Goal: Task Accomplishment & Management: Complete application form

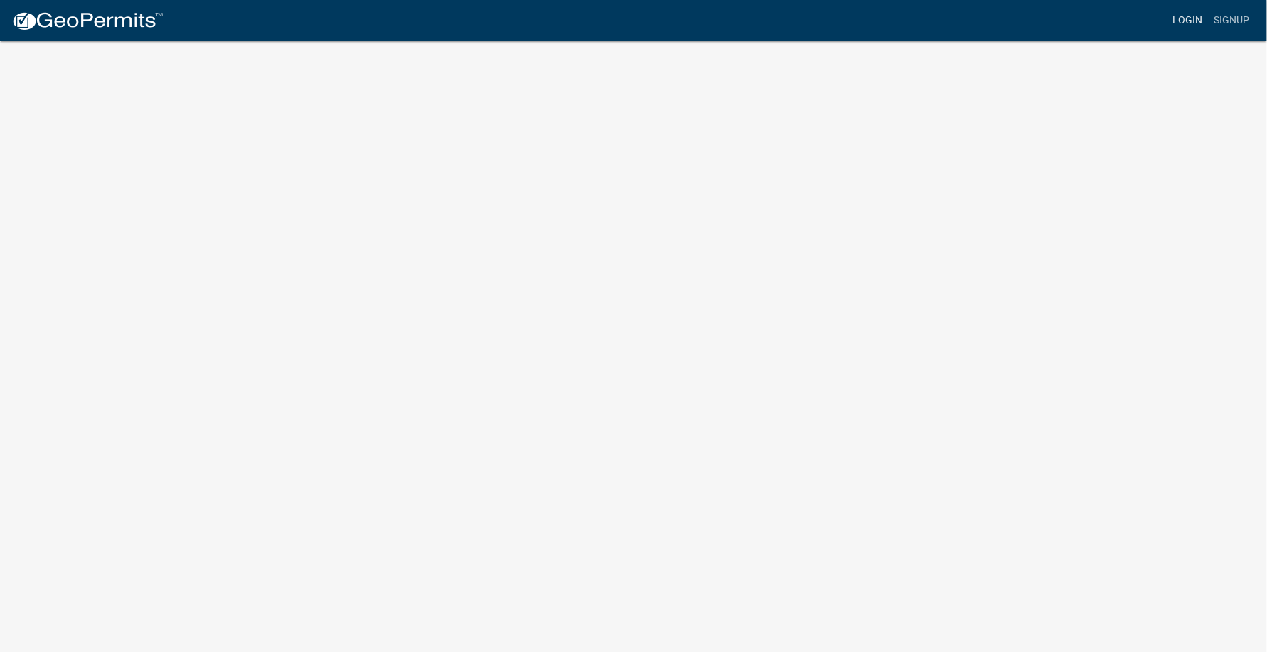
click at [1189, 18] on link "Login" at bounding box center [1187, 20] width 41 height 27
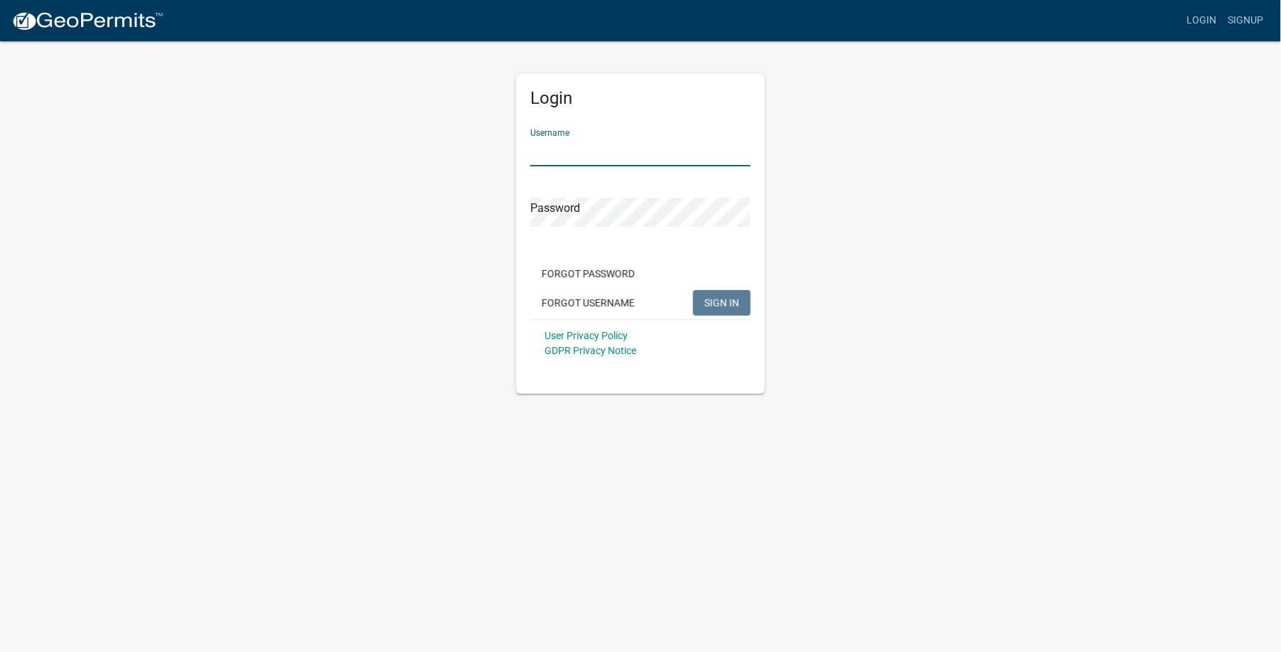
click at [564, 149] on input "Username" at bounding box center [640, 151] width 220 height 29
type input "[EMAIL_ADDRESS][DOMAIN_NAME]"
click at [717, 299] on span "SIGN IN" at bounding box center [722, 301] width 35 height 11
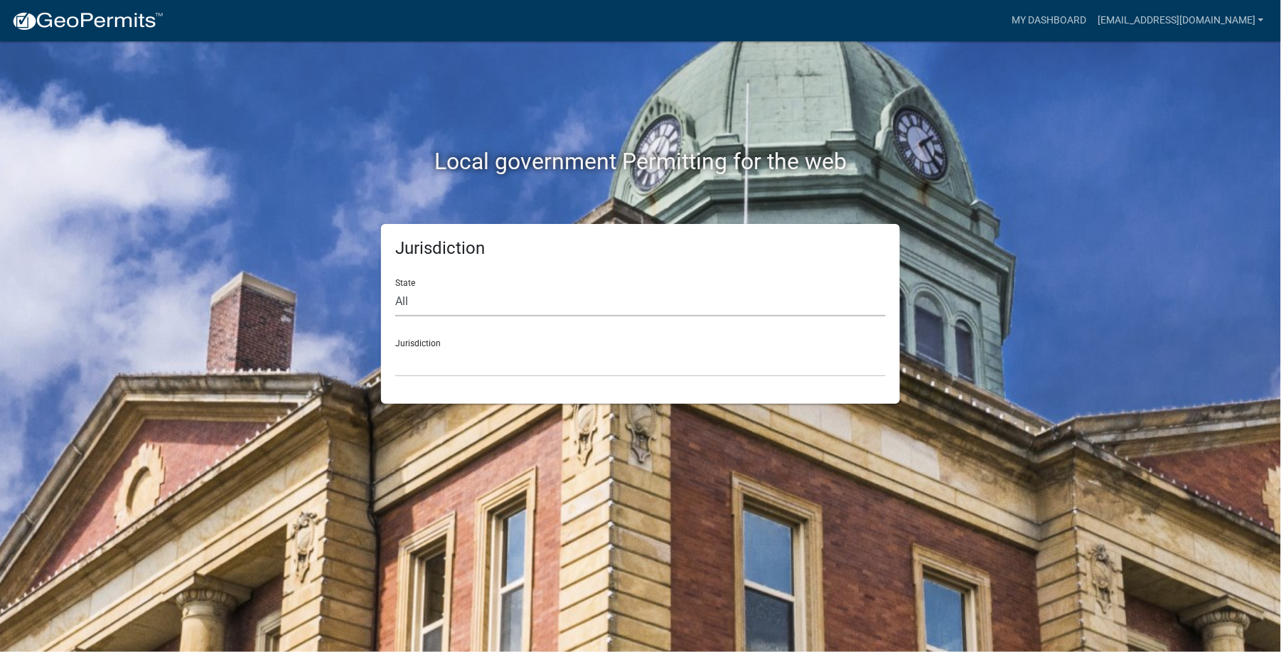
click at [444, 293] on select "All Colorado Georgia Indiana Iowa Kansas Minnesota Ohio South Carolina Wisconsin" at bounding box center [640, 301] width 491 height 29
select select "Indiana"
click at [395, 287] on select "All Colorado Georgia Indiana Iowa Kansas Minnesota Ohio South Carolina Wisconsin" at bounding box center [640, 301] width 491 height 29
click at [422, 359] on select "City of Charlestown, Indiana City of Jeffersonville, Indiana City of Logansport…" at bounding box center [640, 362] width 491 height 29
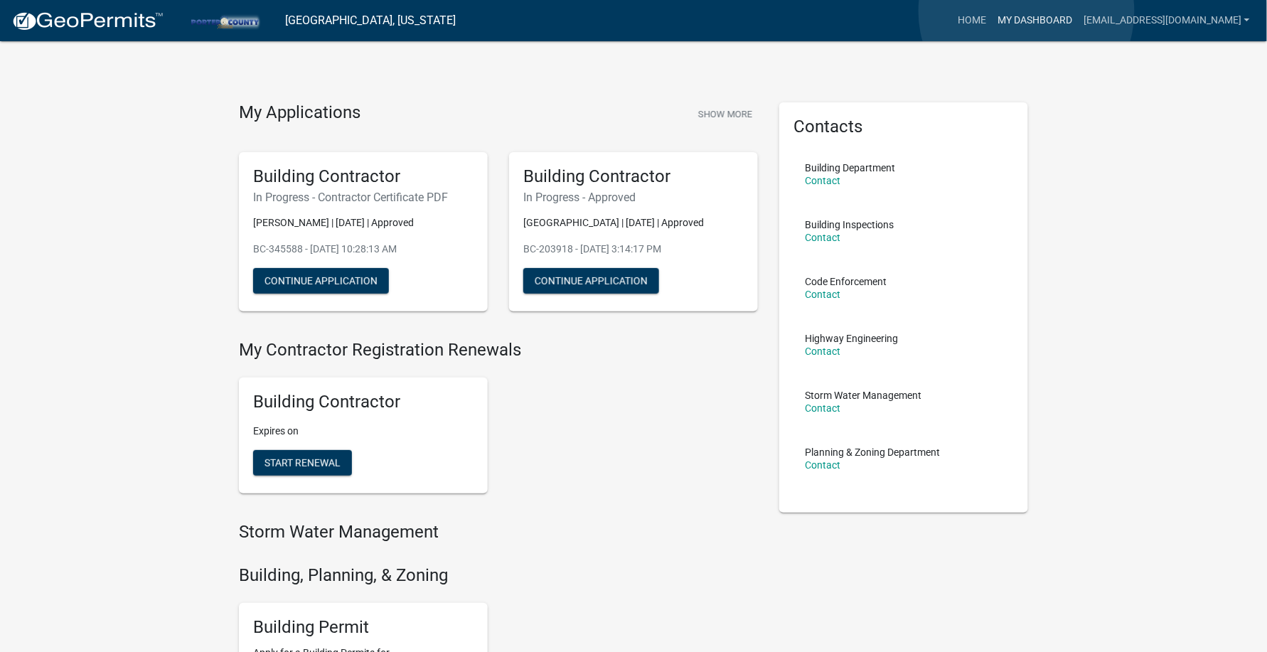
click at [1027, 11] on link "My Dashboard" at bounding box center [1035, 20] width 86 height 27
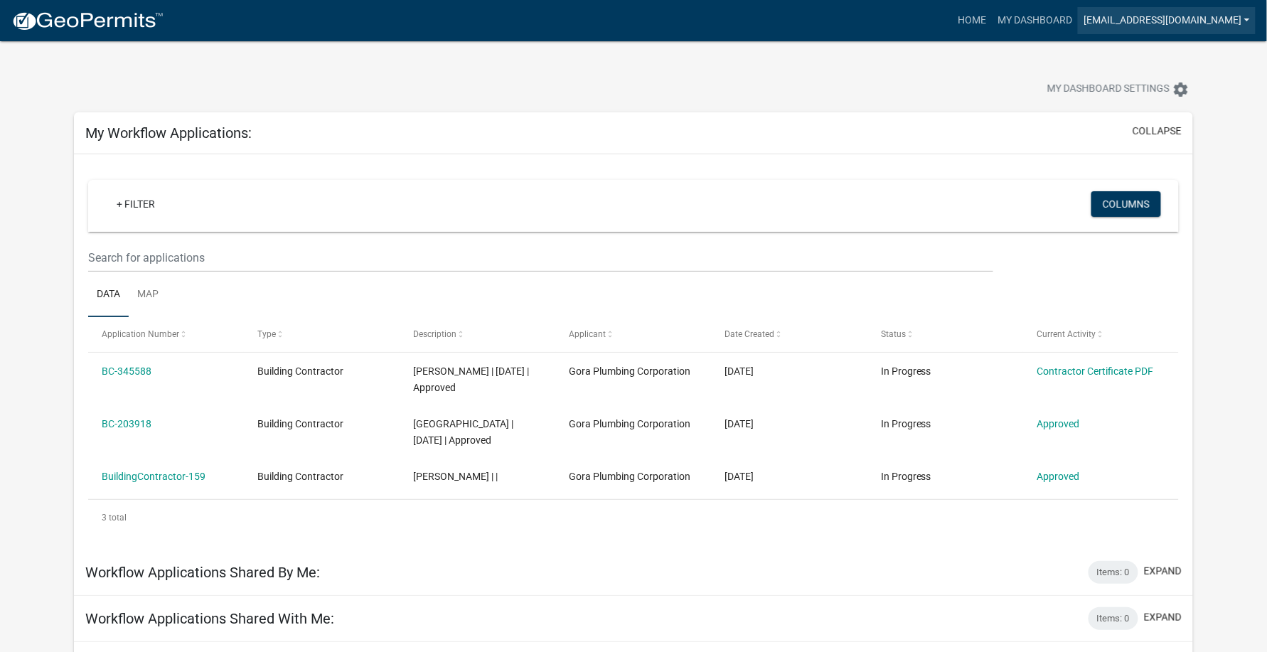
click at [1248, 21] on link "[EMAIL_ADDRESS][DOMAIN_NAME]" at bounding box center [1167, 20] width 178 height 27
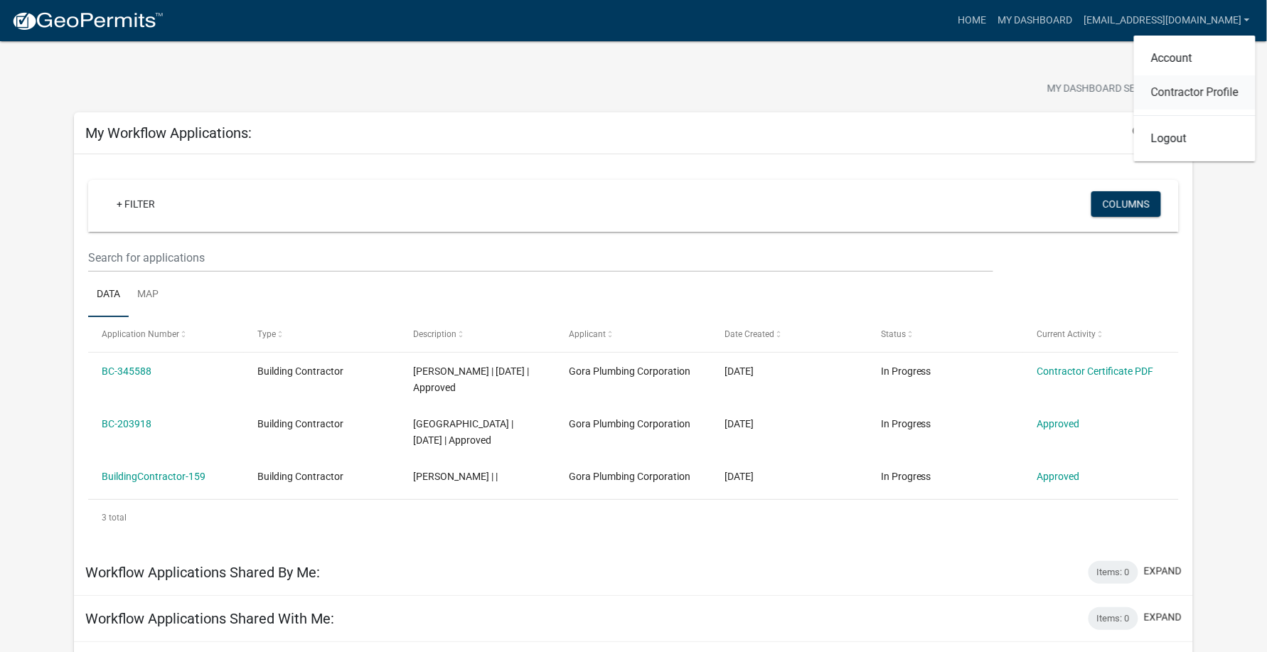
click at [1200, 91] on link "Contractor Profile" at bounding box center [1195, 92] width 122 height 34
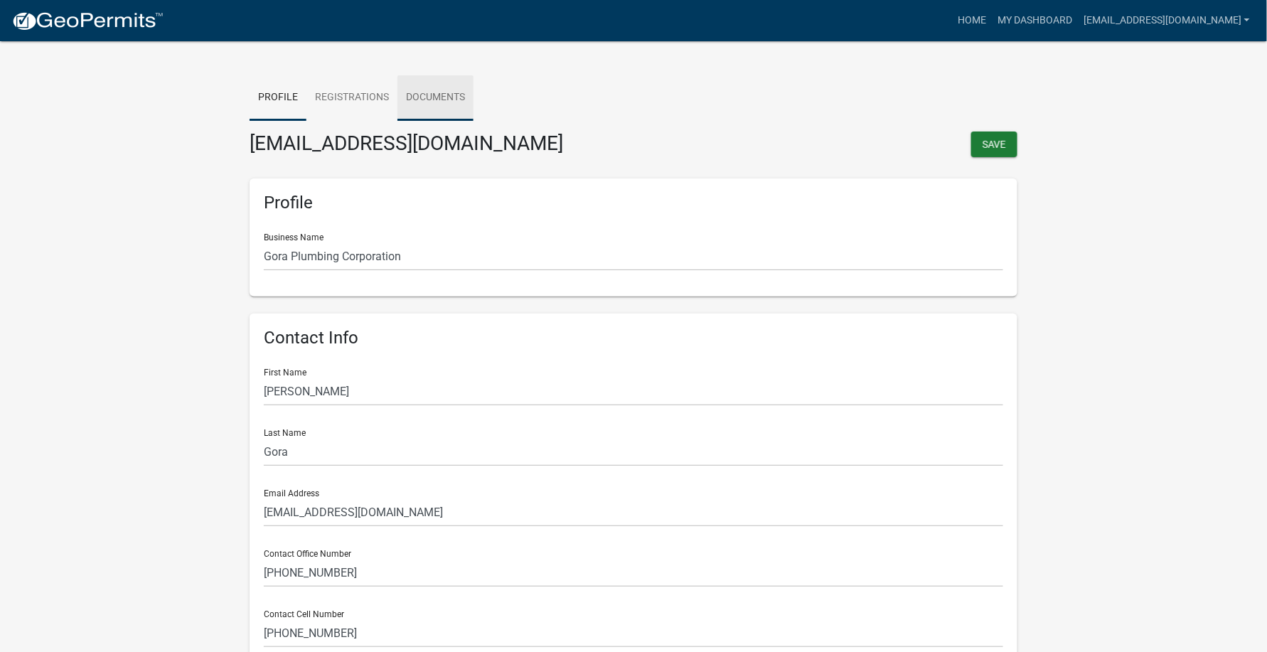
click at [441, 94] on link "Documents" at bounding box center [435, 98] width 76 height 46
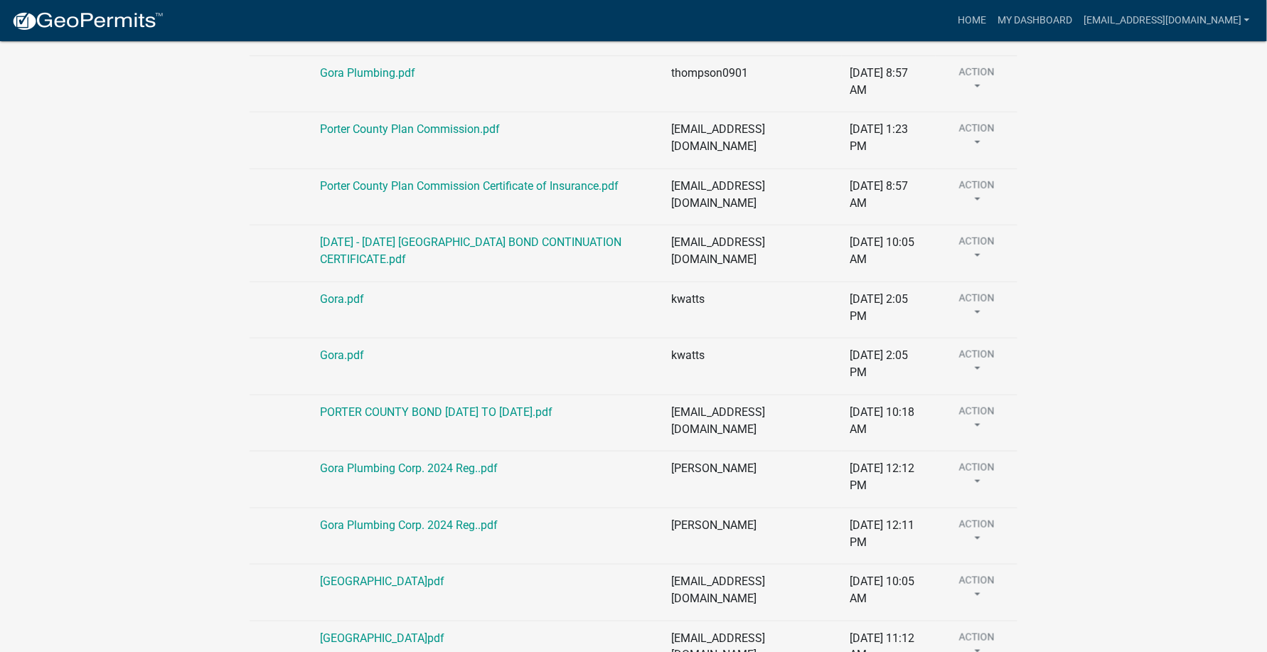
scroll to position [189, 0]
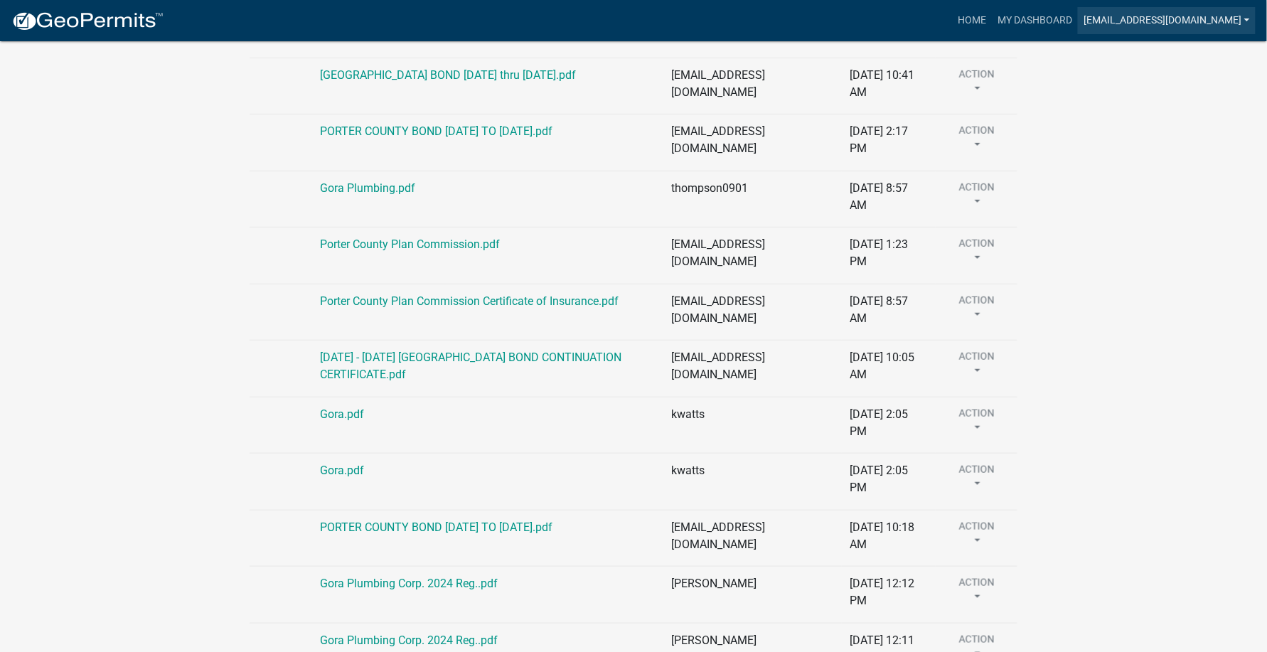
click at [1250, 20] on link "[EMAIL_ADDRESS][DOMAIN_NAME]" at bounding box center [1167, 20] width 178 height 27
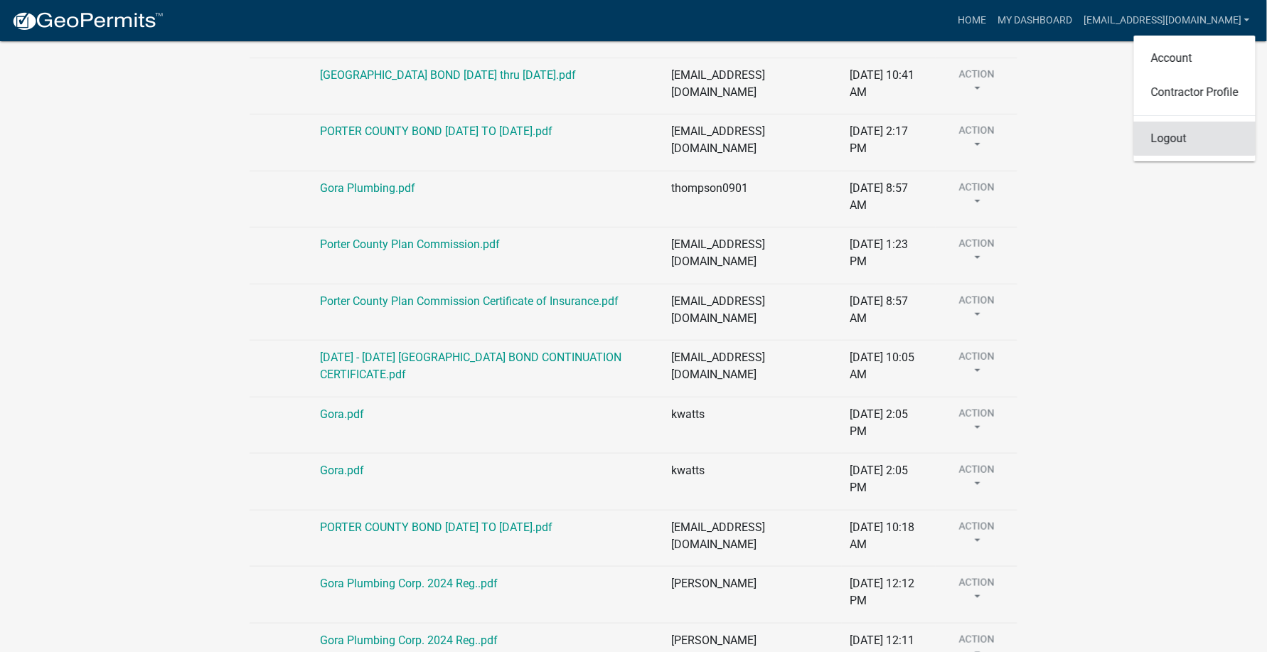
click at [1170, 139] on link "Logout" at bounding box center [1195, 139] width 122 height 34
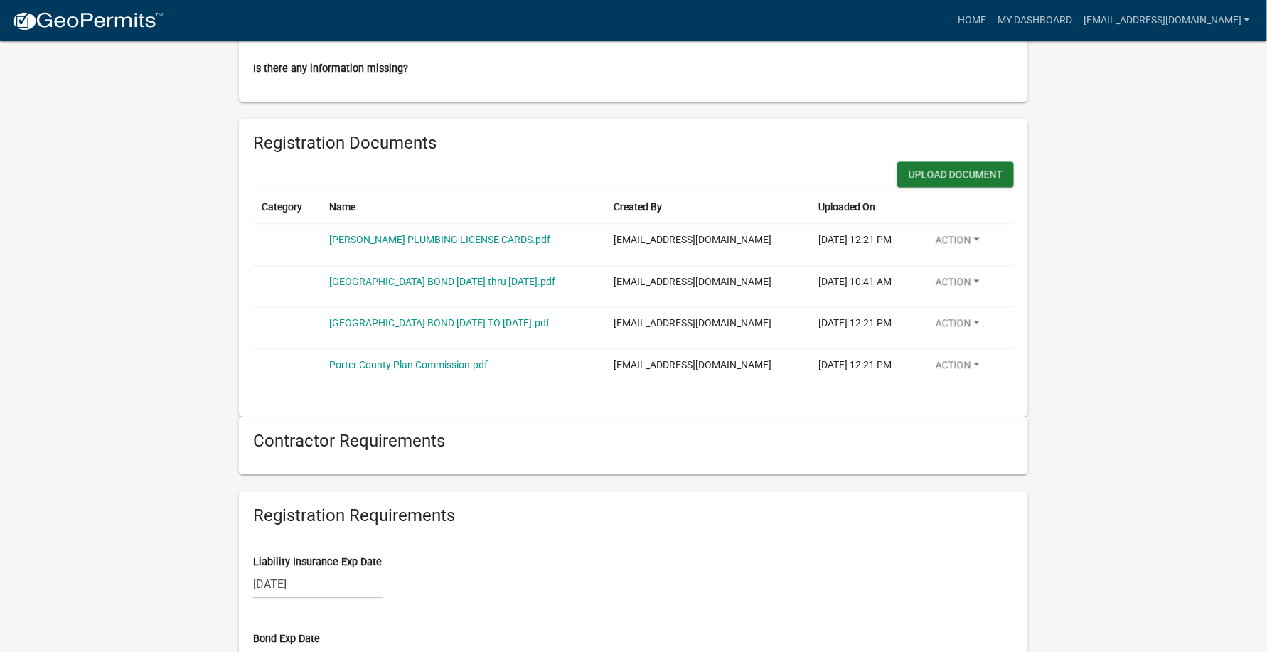
scroll to position [1042, 0]
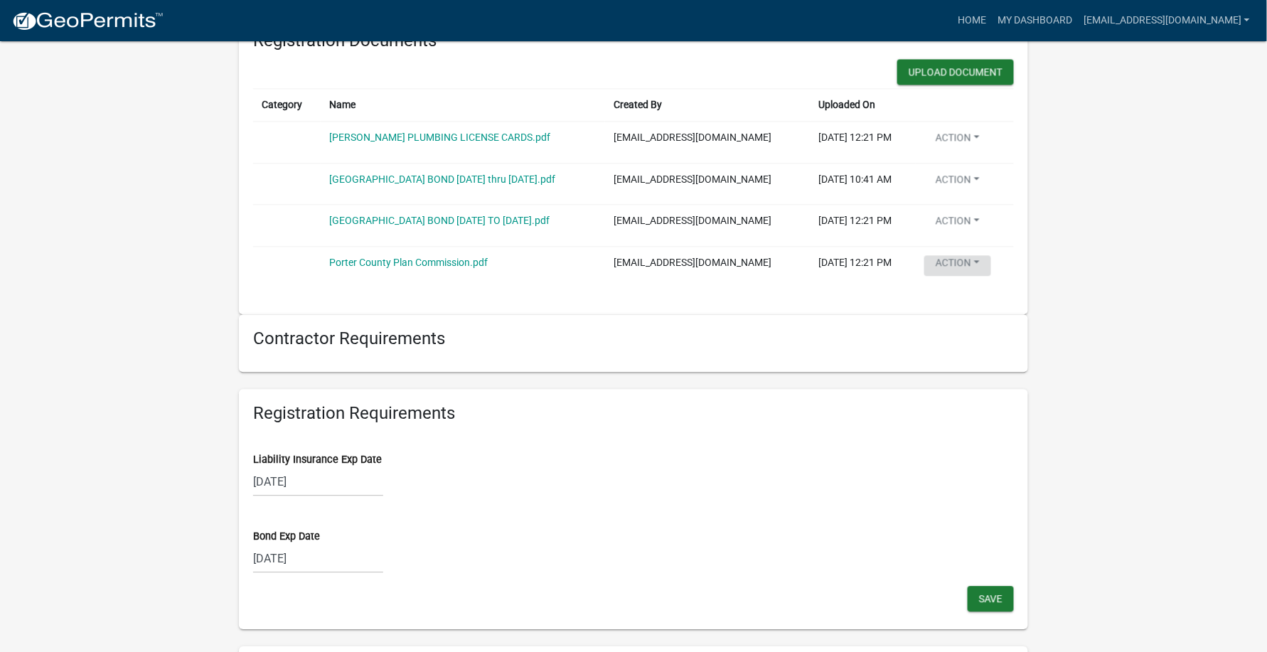
click at [980, 270] on button "Action" at bounding box center [957, 265] width 67 height 21
click at [806, 361] on div "Contractor Requirements" at bounding box center [633, 343] width 789 height 58
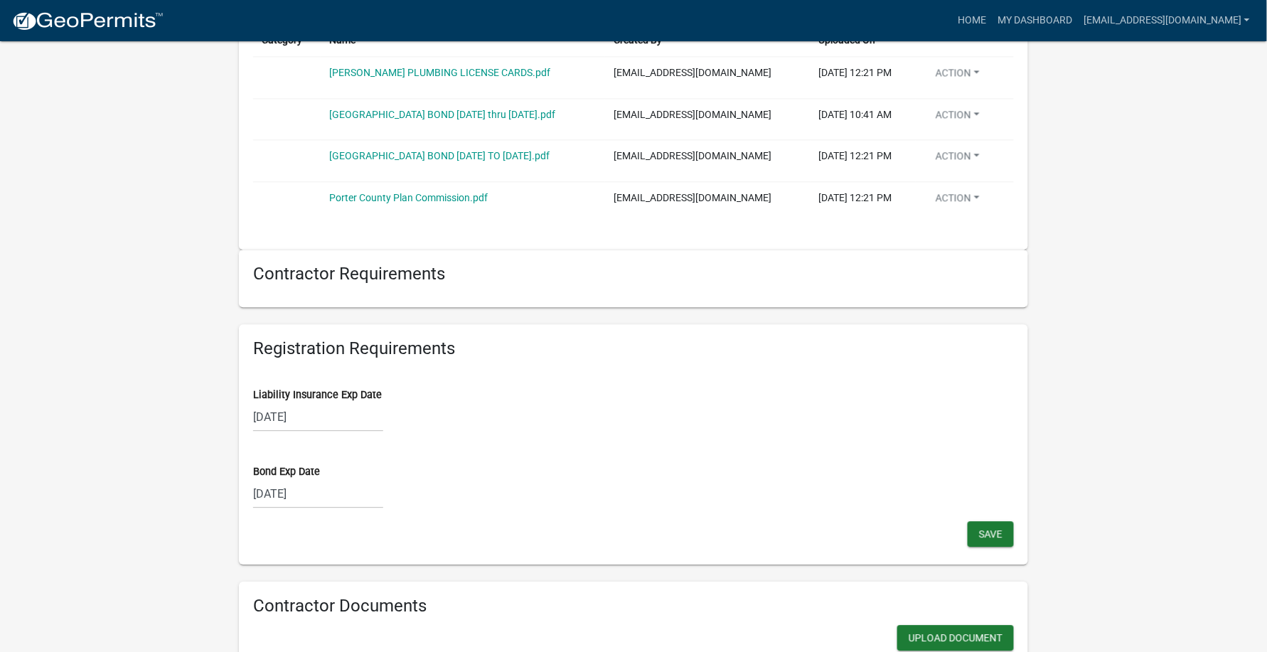
scroll to position [1138, 0]
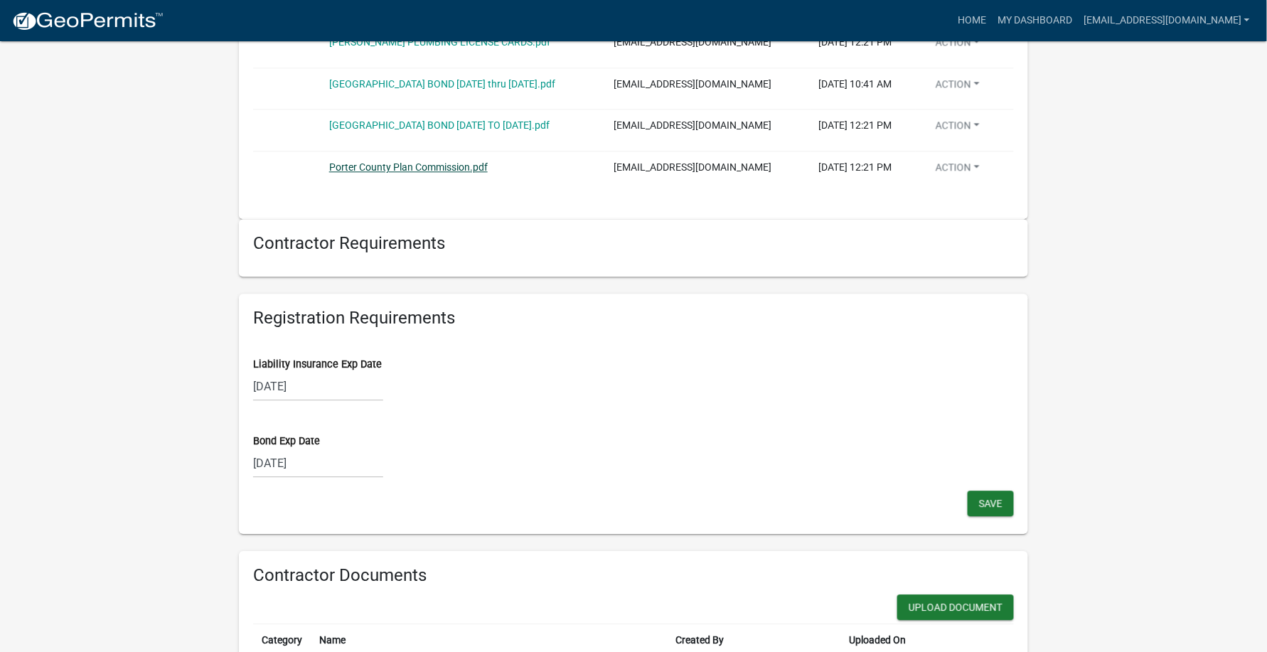
click at [430, 173] on link "Porter County Plan Commission.pdf" at bounding box center [408, 166] width 159 height 11
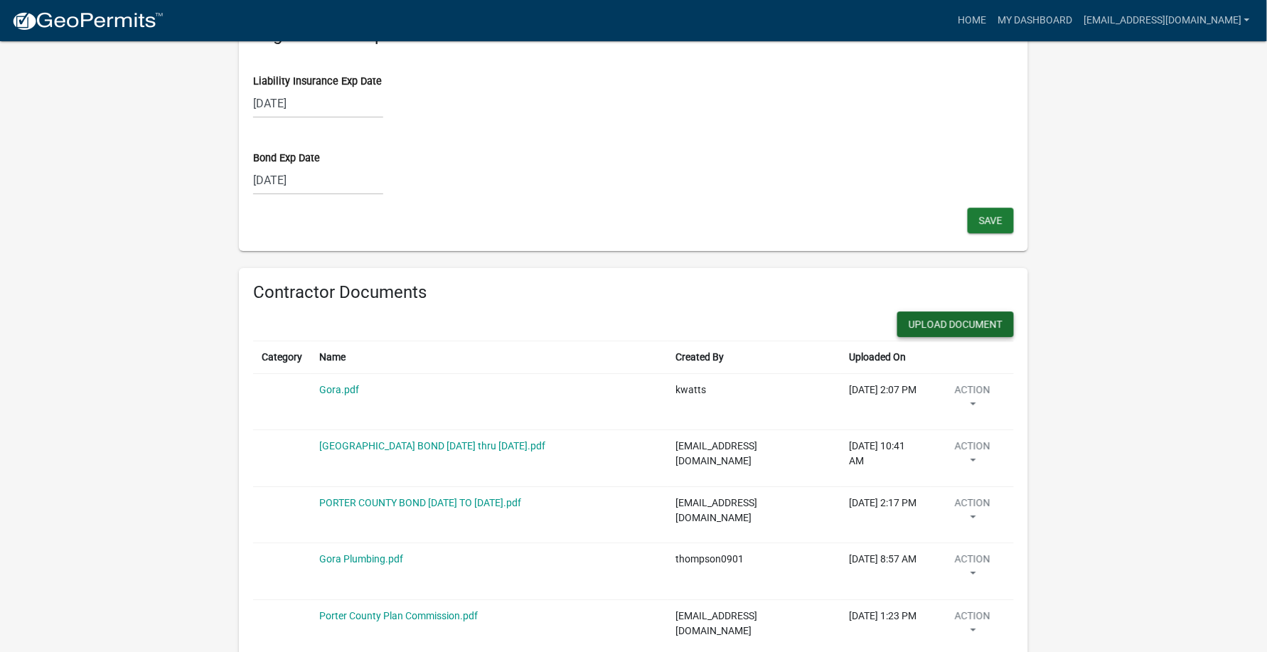
scroll to position [1422, 0]
click at [943, 326] on button "Upload Document" at bounding box center [955, 323] width 117 height 26
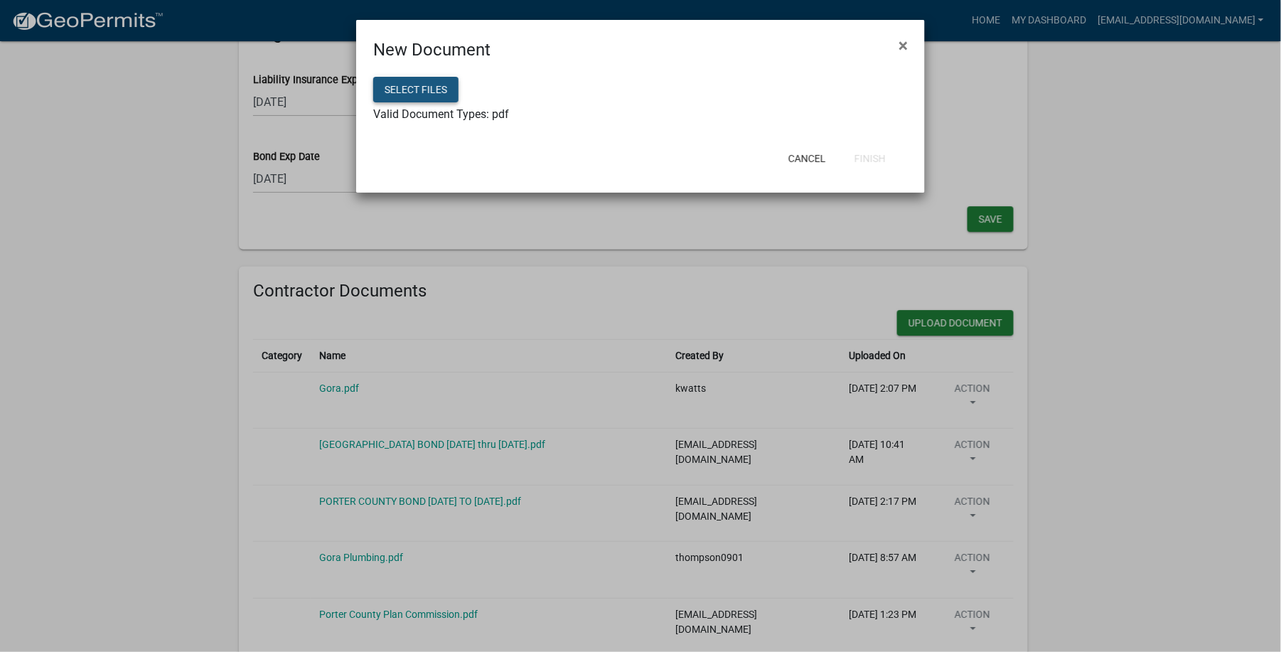
click at [424, 87] on button "Select files" at bounding box center [415, 90] width 85 height 26
click at [862, 156] on button "Finish" at bounding box center [870, 159] width 54 height 26
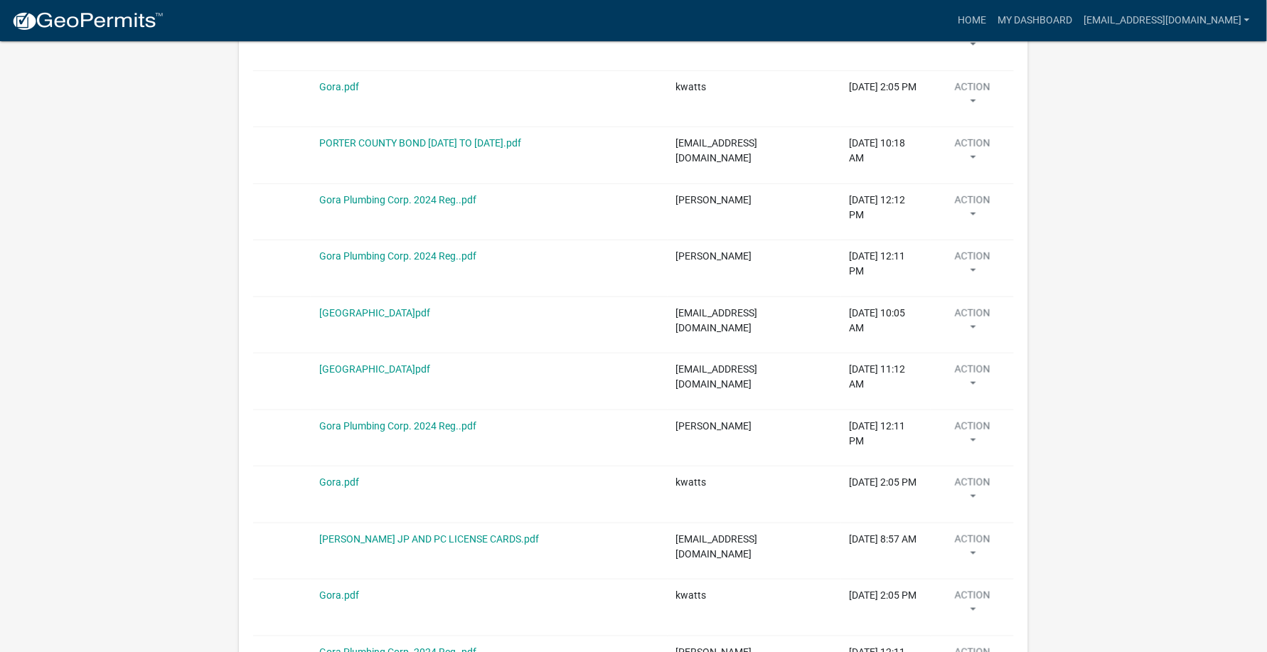
scroll to position [2452, 0]
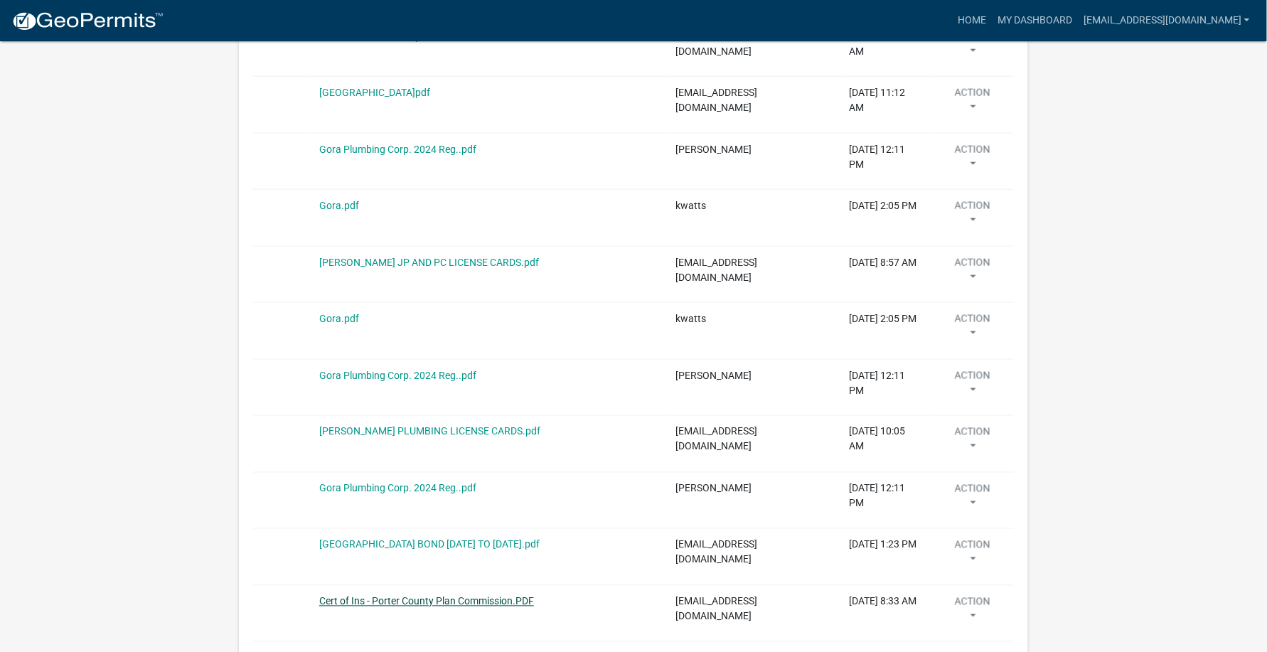
click at [498, 596] on link "Cert of Ins - Porter County Plan Commission.PDF" at bounding box center [426, 601] width 215 height 11
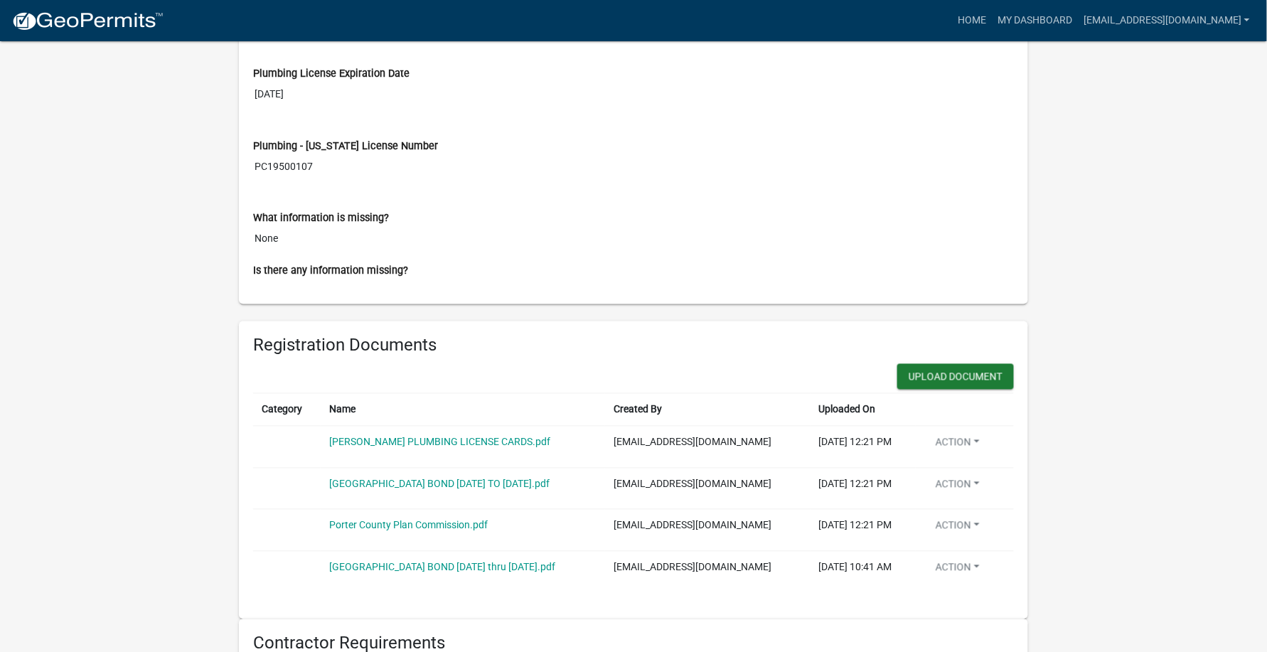
scroll to position [853, 0]
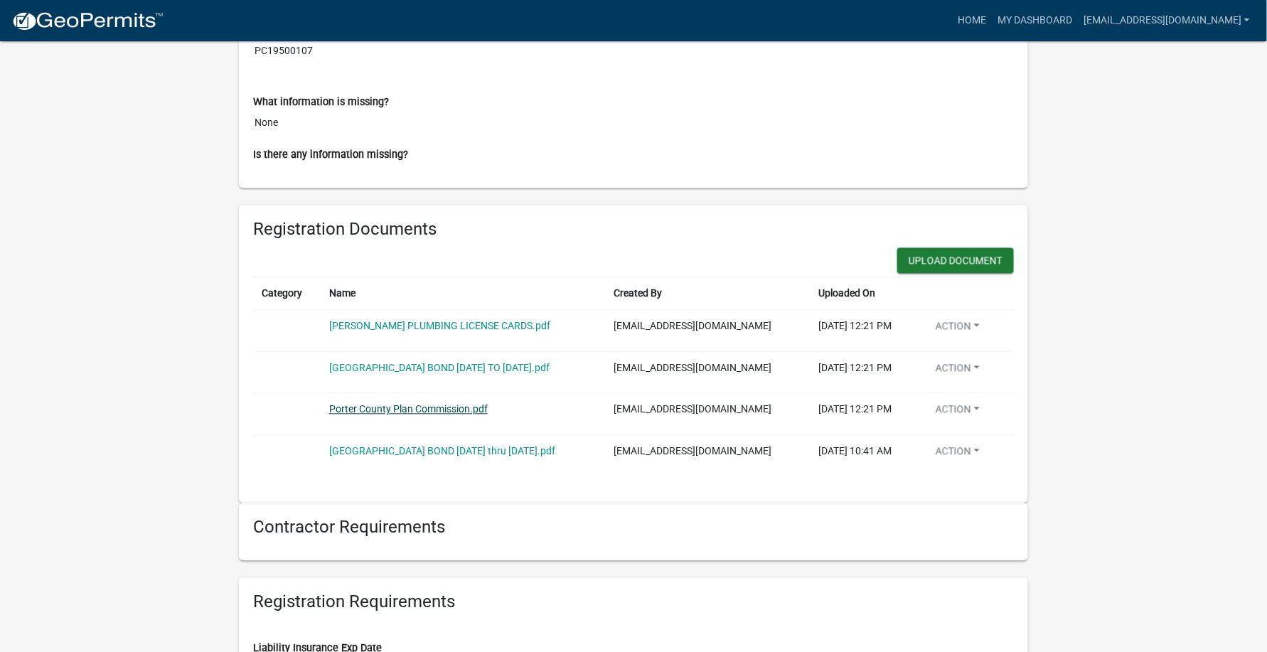
click at [402, 414] on link "Porter County Plan Commission.pdf" at bounding box center [408, 409] width 159 height 11
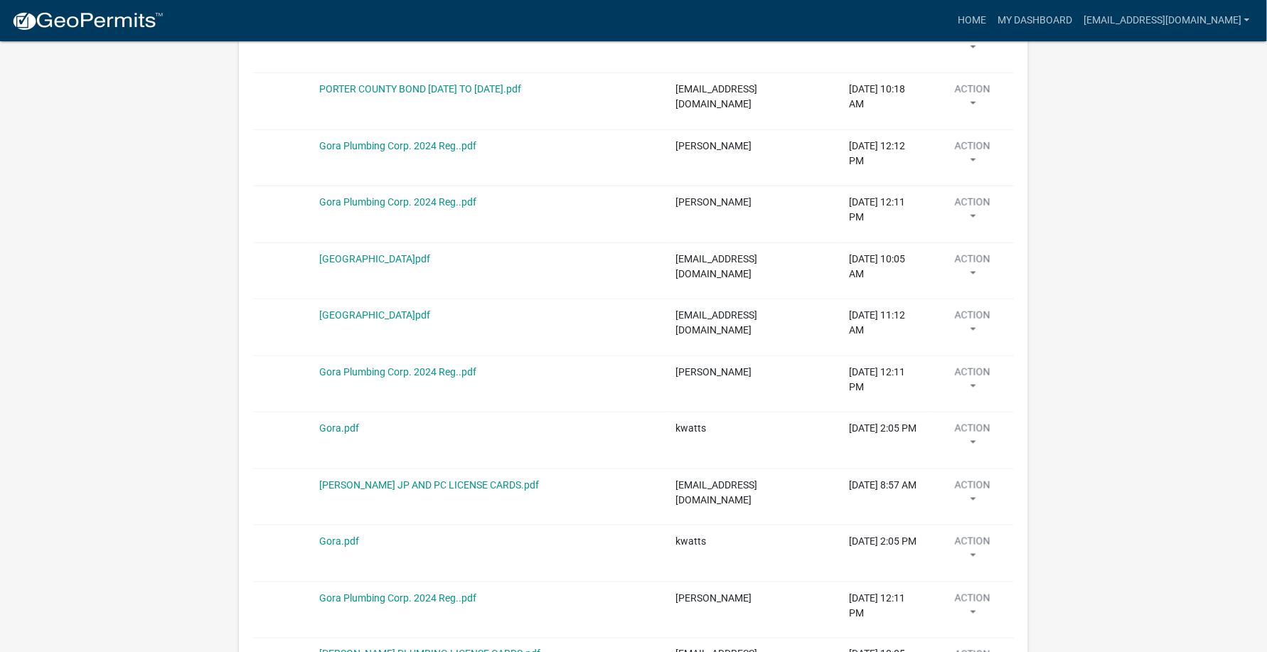
scroll to position [2262, 0]
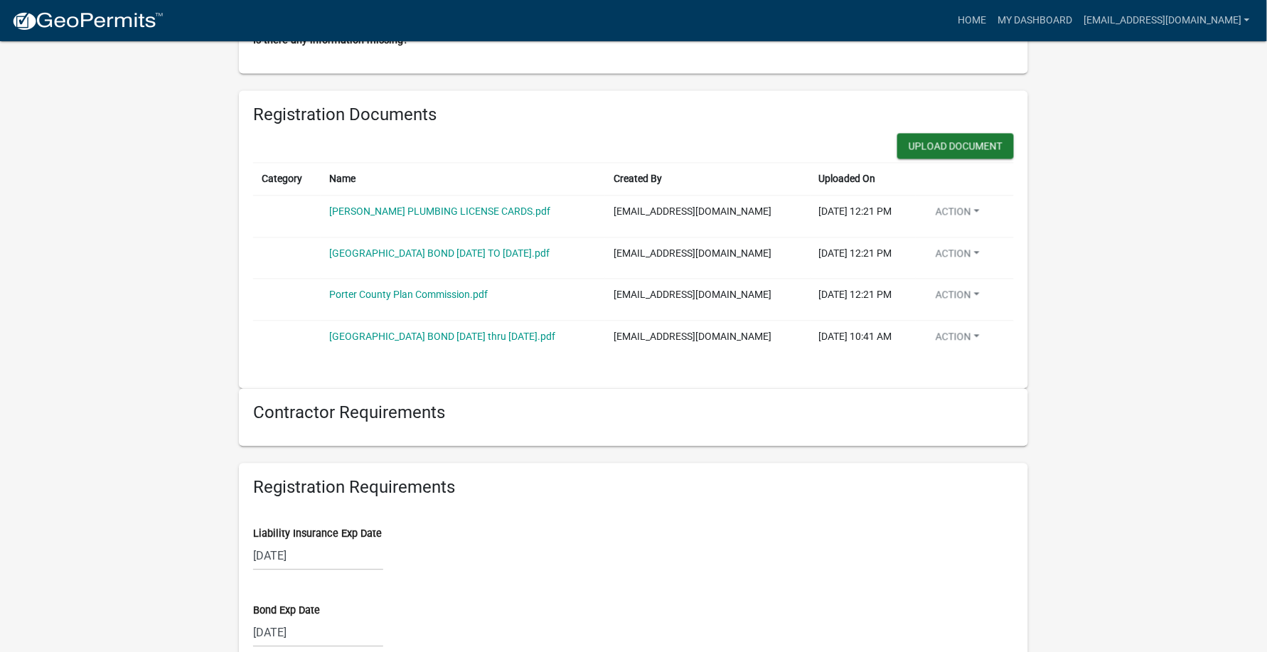
scroll to position [936, 0]
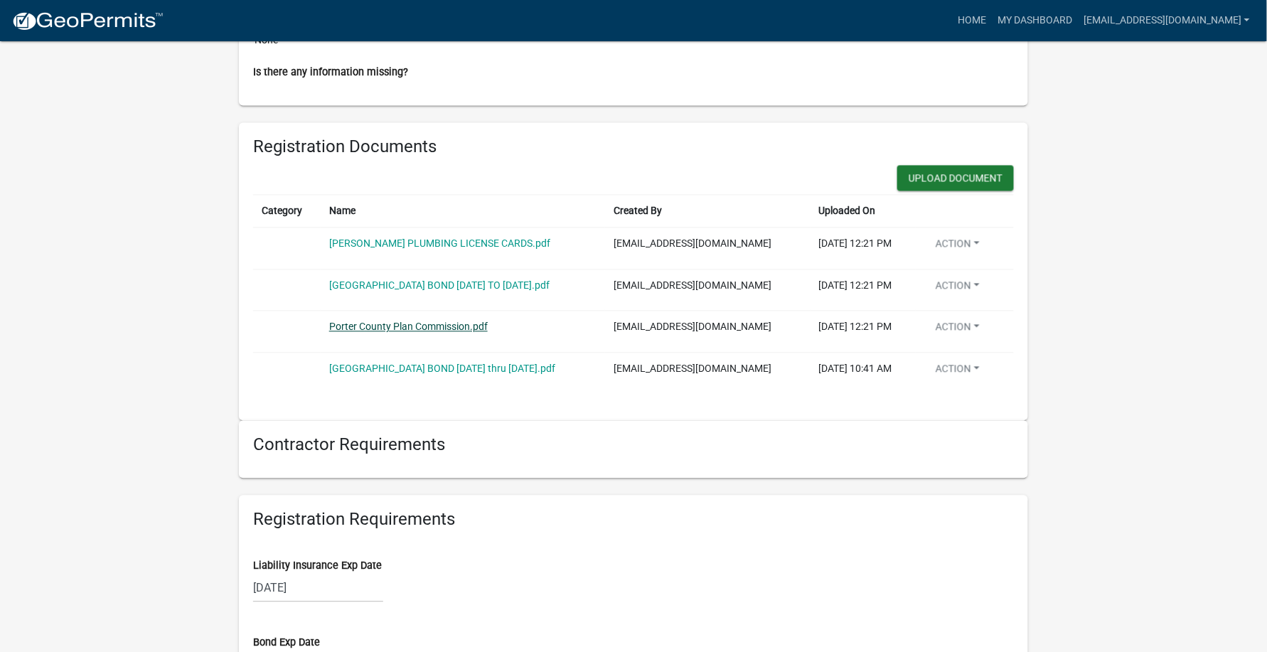
click at [410, 333] on link "Porter County Plan Commission.pdf" at bounding box center [408, 326] width 159 height 11
click at [419, 333] on link "Porter County Plan Commission.pdf" at bounding box center [408, 326] width 159 height 11
click at [954, 176] on button "Upload Document" at bounding box center [955, 179] width 117 height 26
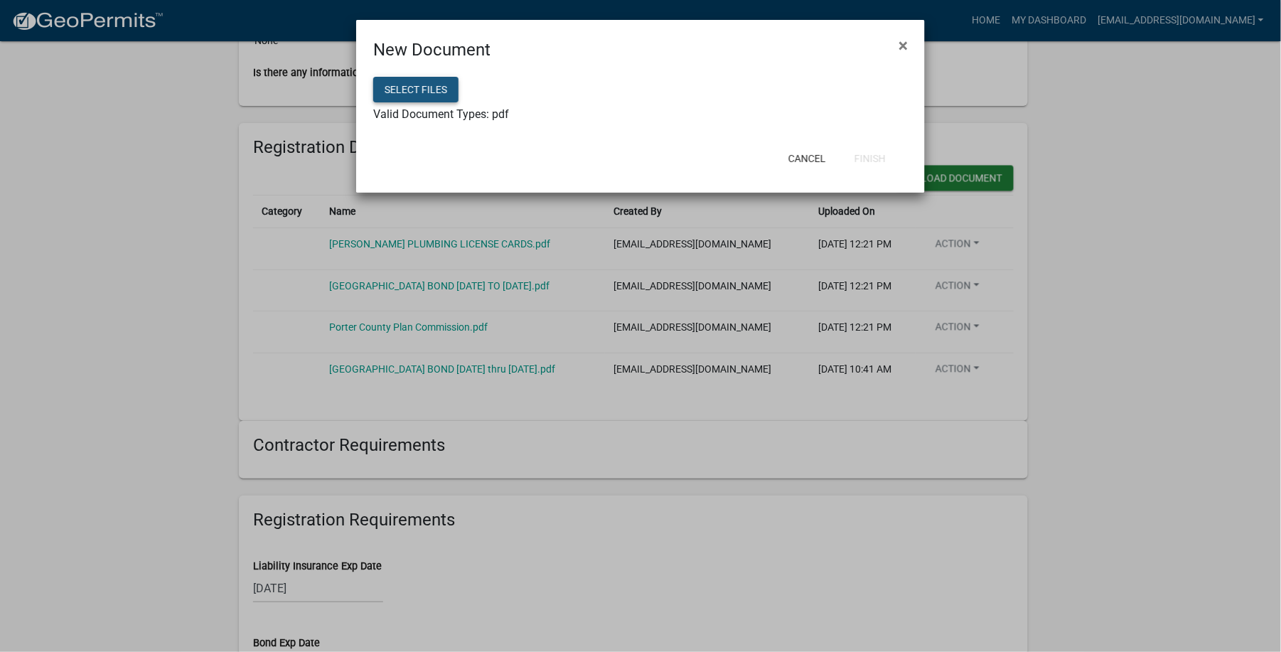
click at [425, 84] on button "Select files" at bounding box center [415, 90] width 85 height 26
click at [879, 160] on button "Finish" at bounding box center [870, 159] width 54 height 26
